Goal: Task Accomplishment & Management: Manage account settings

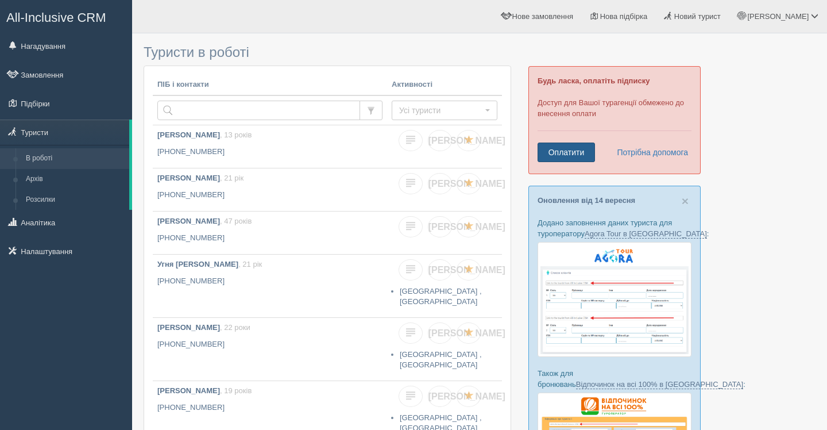
click at [556, 154] on link "Оплатити" at bounding box center [566, 152] width 57 height 20
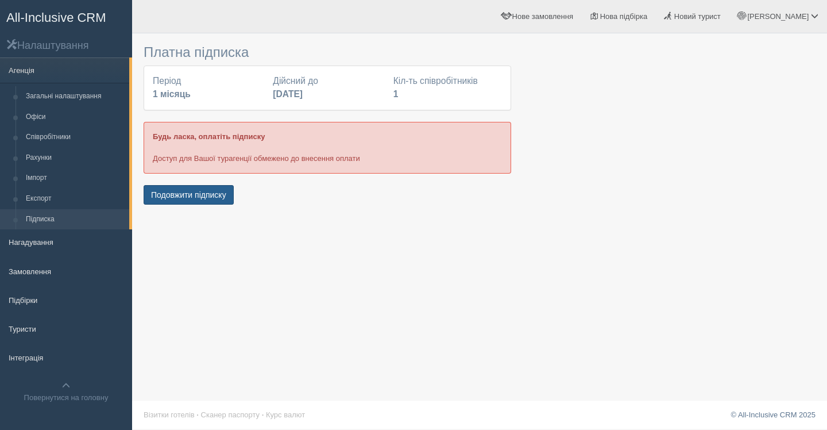
click at [157, 203] on button "Подовжити підписку" at bounding box center [189, 195] width 90 height 20
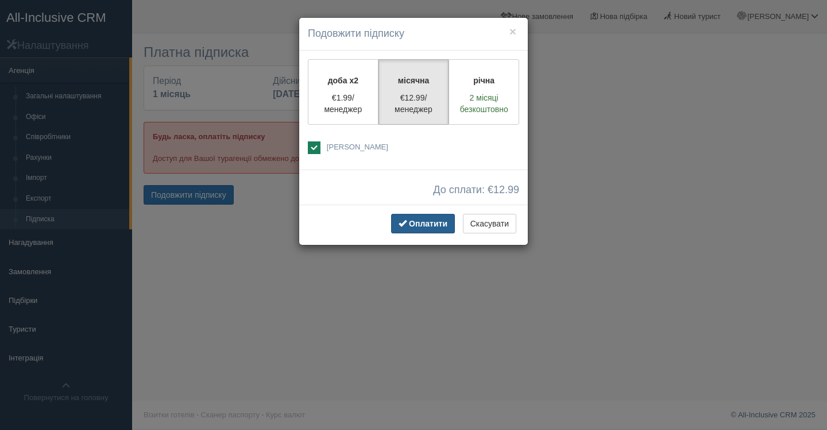
click at [428, 226] on span "Оплатити" at bounding box center [428, 223] width 38 height 9
